Goal: Information Seeking & Learning: Understand process/instructions

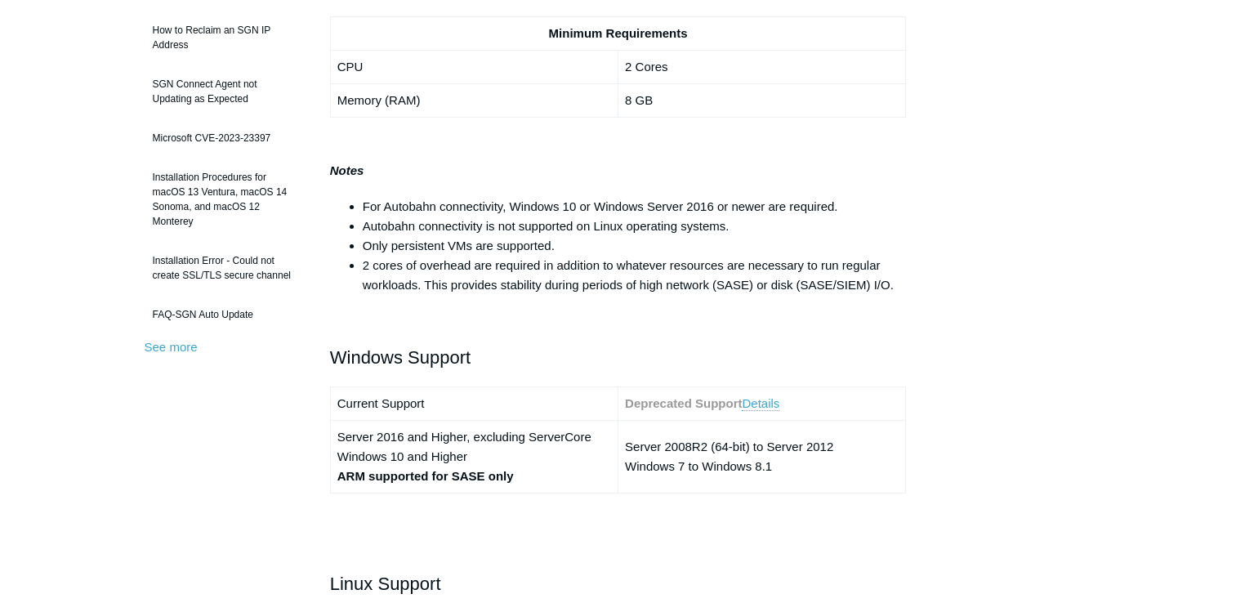
scroll to position [408, 0]
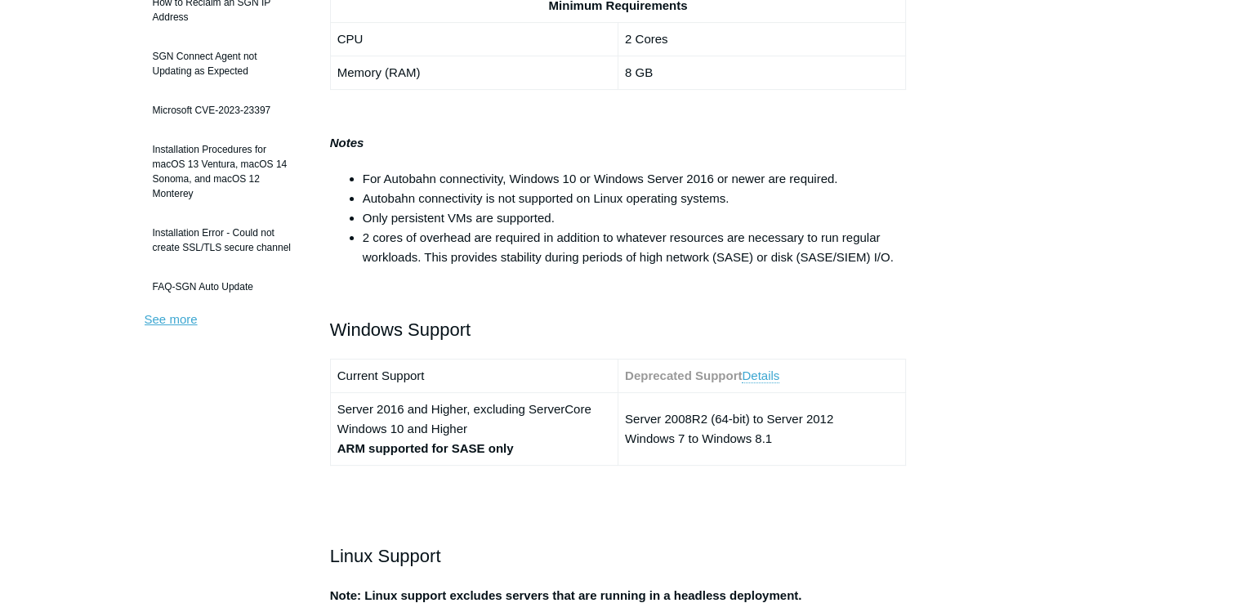
click at [167, 315] on link "See more" at bounding box center [171, 319] width 53 height 14
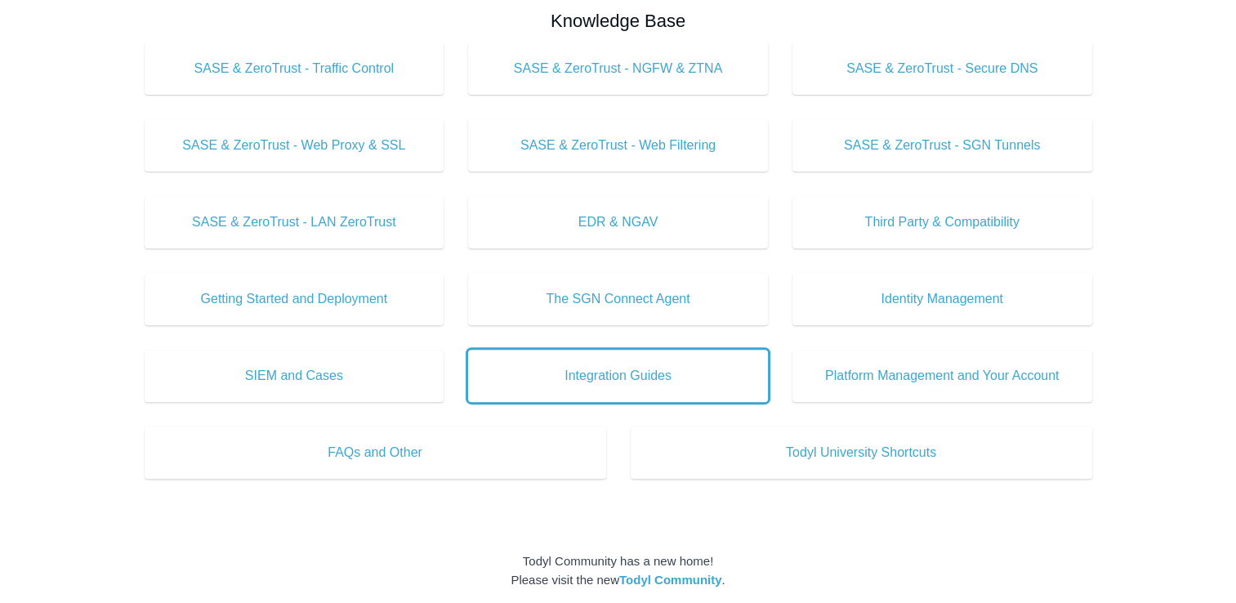
scroll to position [572, 0]
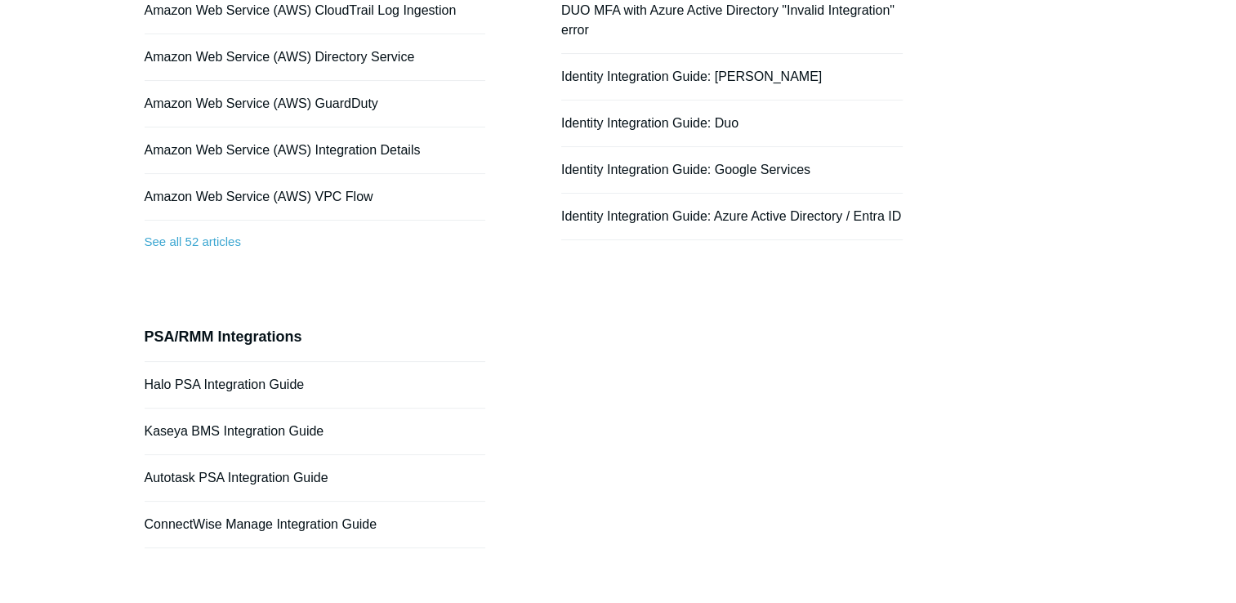
scroll to position [163, 0]
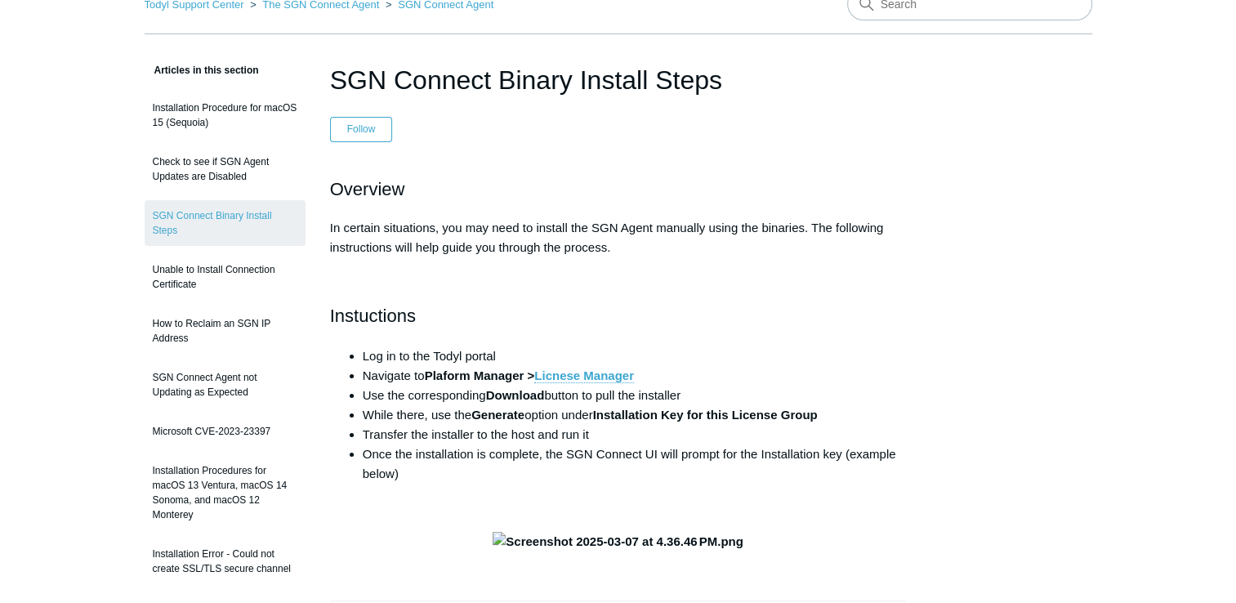
scroll to position [79, 0]
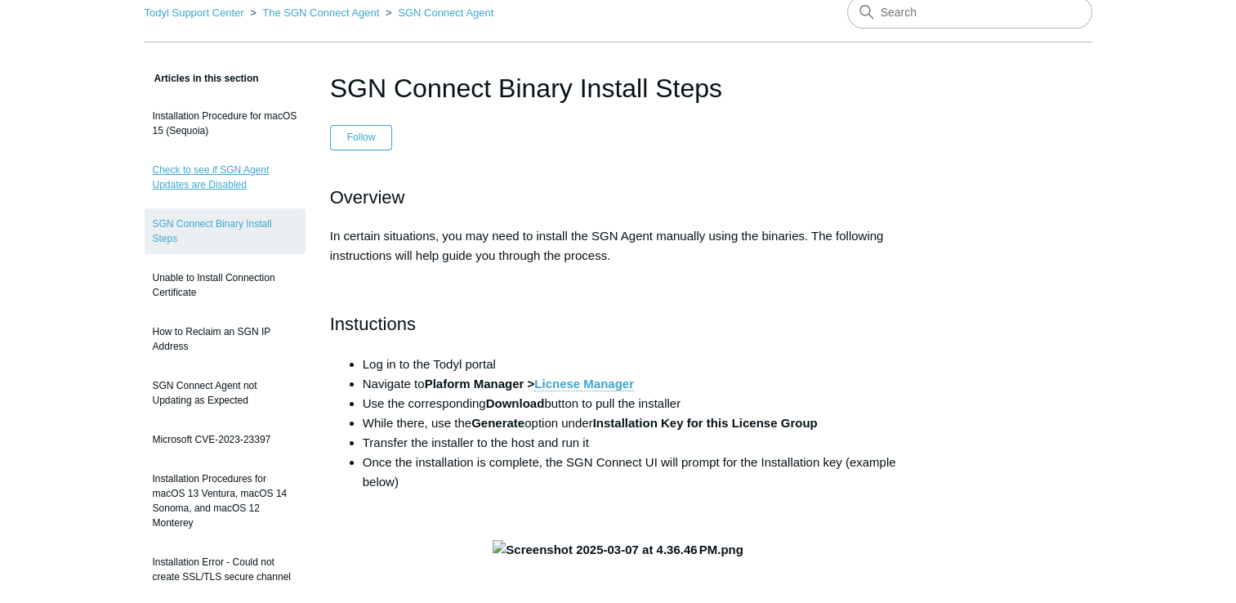
click at [186, 181] on link "Check to see if SGN Agent Updates are Disabled" at bounding box center [225, 177] width 161 height 46
